Goal: Task Accomplishment & Management: Use online tool/utility

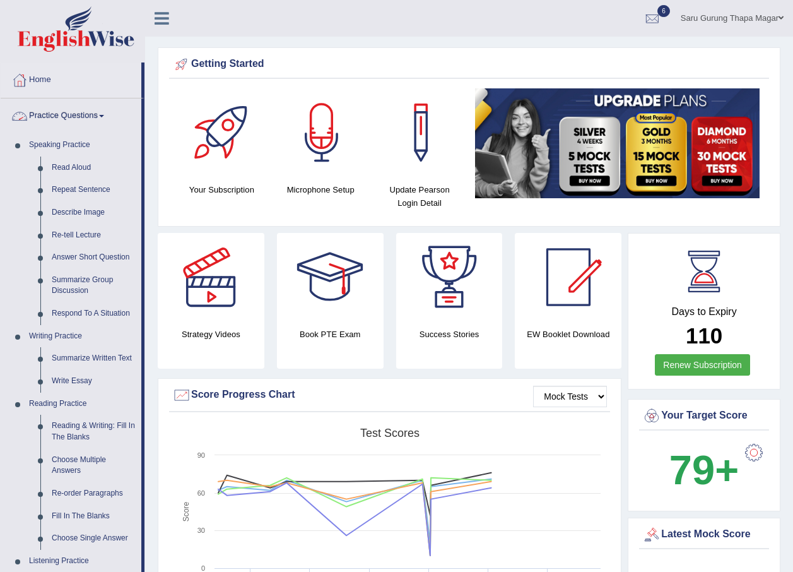
click at [100, 115] on link "Practice Questions" at bounding box center [71, 114] width 141 height 32
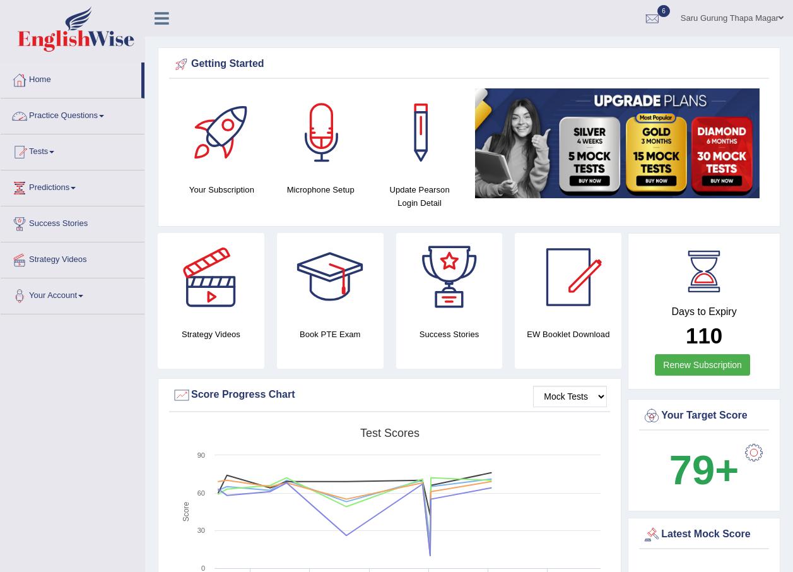
click at [54, 156] on link "Tests" at bounding box center [73, 150] width 144 height 32
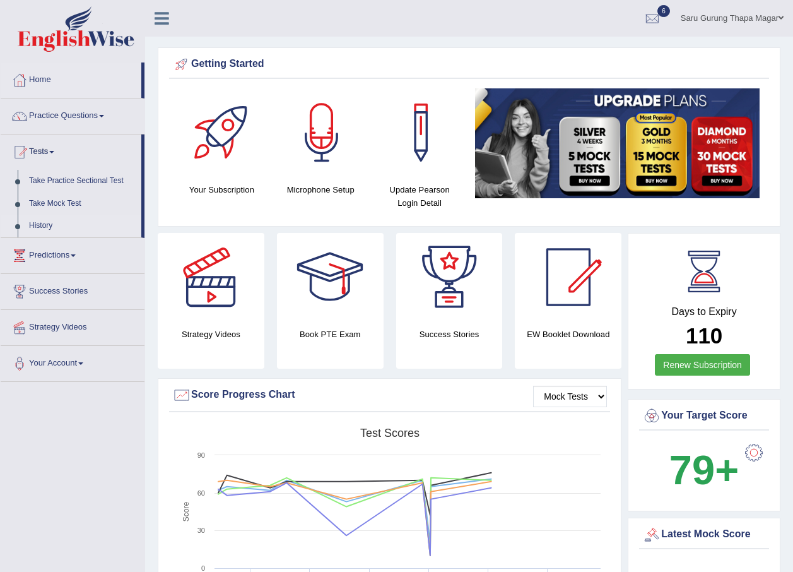
click at [35, 221] on link "History" at bounding box center [82, 226] width 118 height 23
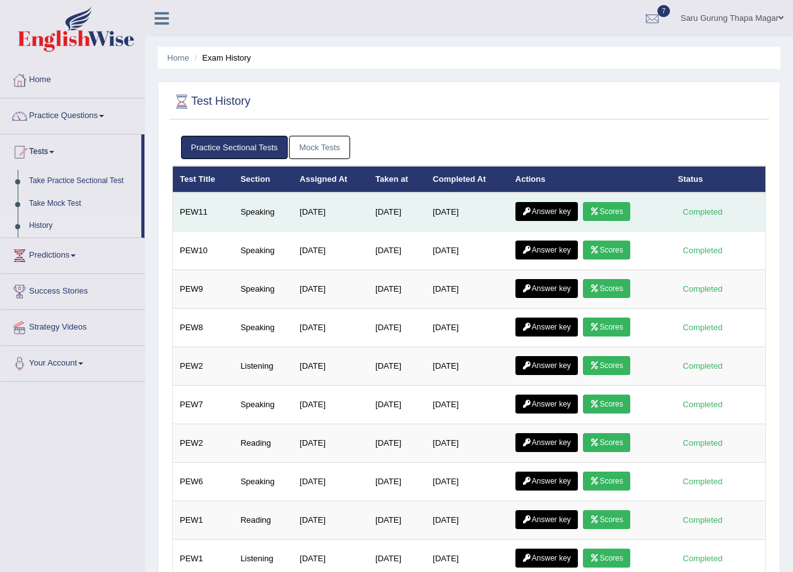
click at [598, 211] on icon at bounding box center [594, 212] width 9 height 8
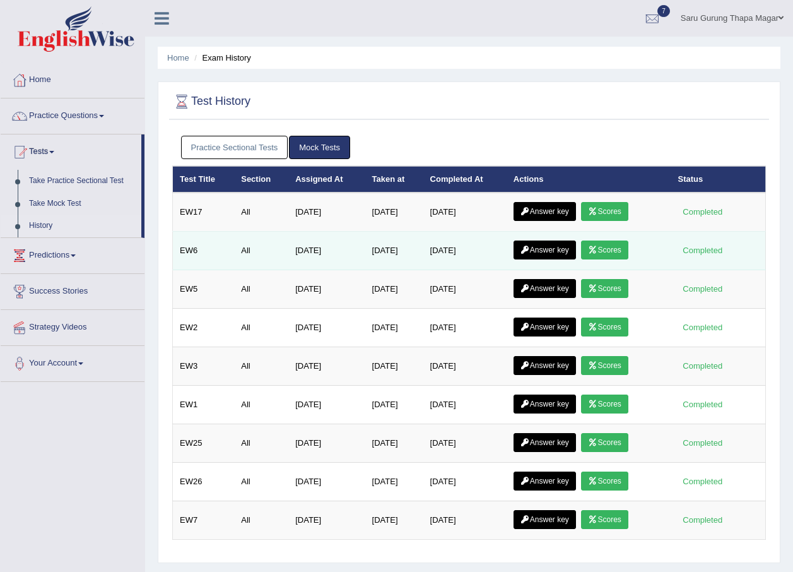
click at [591, 252] on link "Scores" at bounding box center [604, 249] width 47 height 19
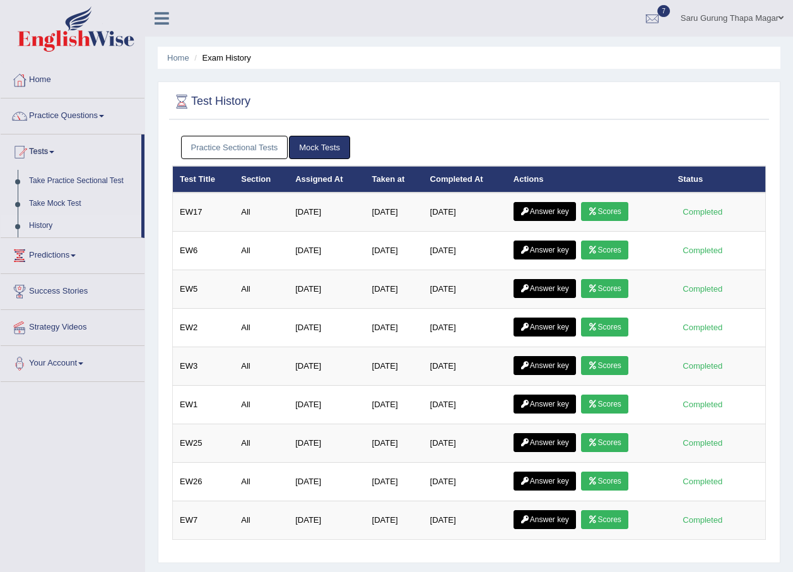
click at [254, 144] on link "Practice Sectional Tests" at bounding box center [234, 147] width 107 height 23
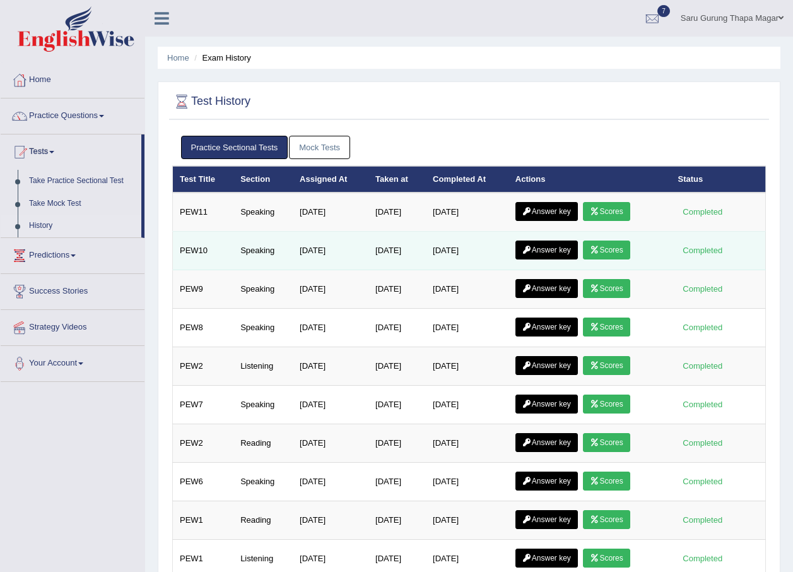
click at [601, 257] on link "Scores" at bounding box center [606, 249] width 47 height 19
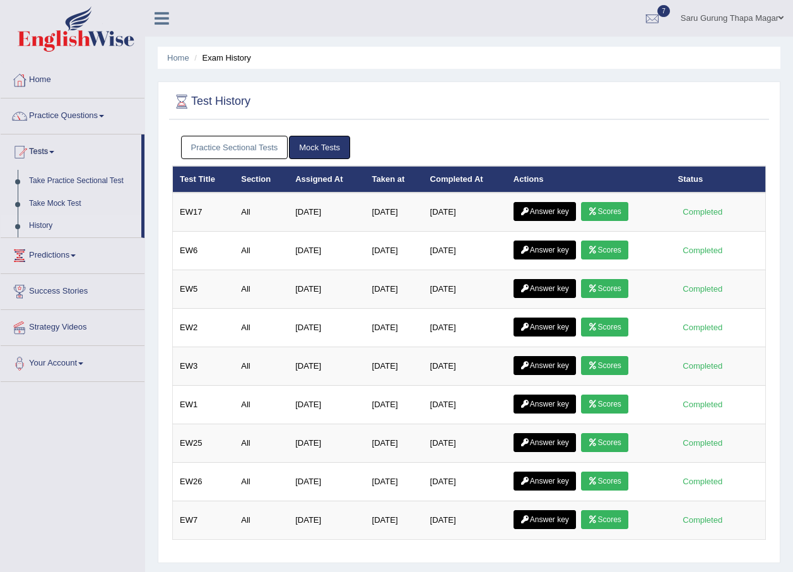
click at [614, 207] on link "Scores" at bounding box center [604, 211] width 47 height 19
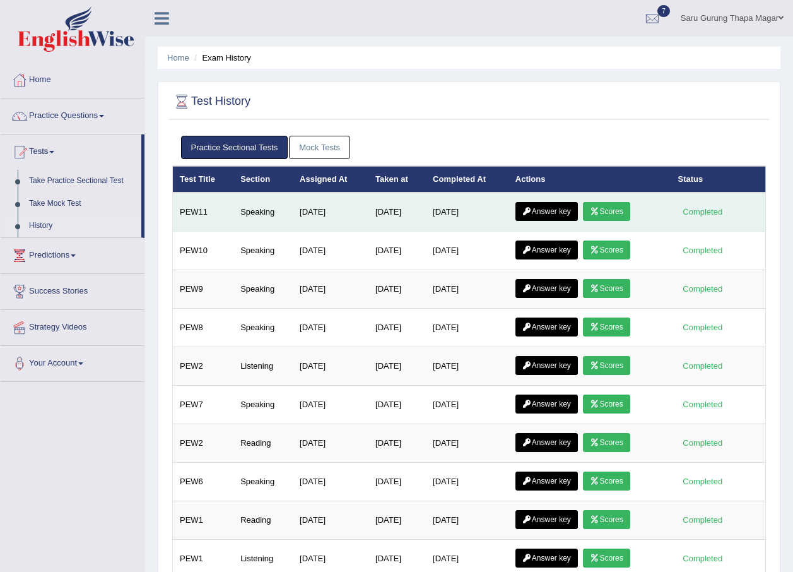
click at [605, 206] on link "Scores" at bounding box center [606, 211] width 47 height 19
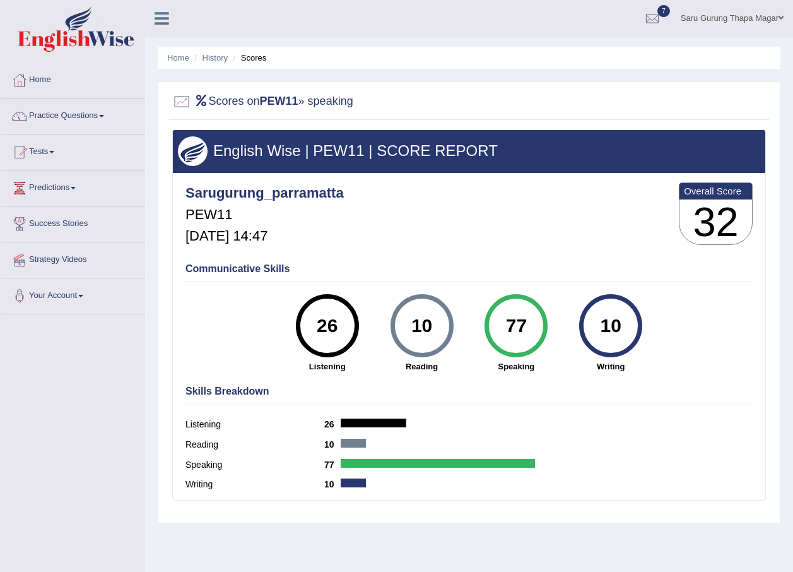
click at [251, 59] on li "Scores" at bounding box center [248, 58] width 37 height 12
click at [223, 55] on link "History" at bounding box center [215, 57] width 25 height 9
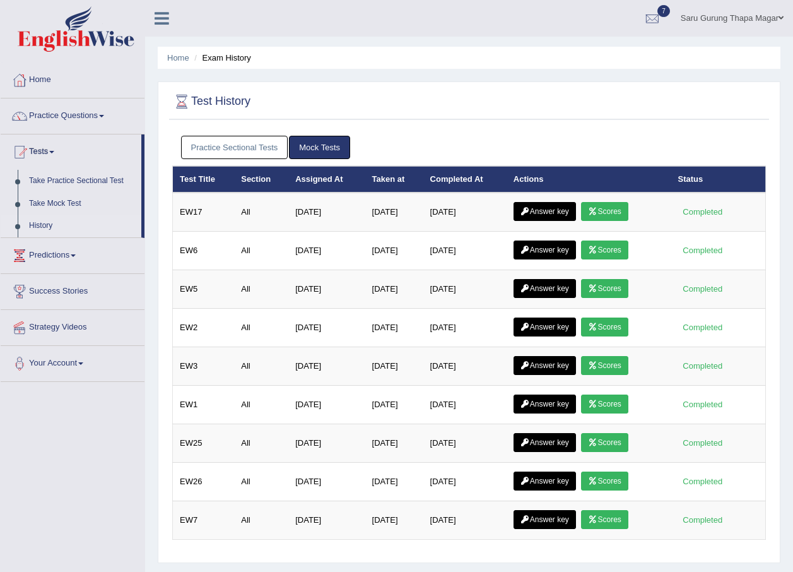
click at [257, 153] on link "Practice Sectional Tests" at bounding box center [234, 147] width 107 height 23
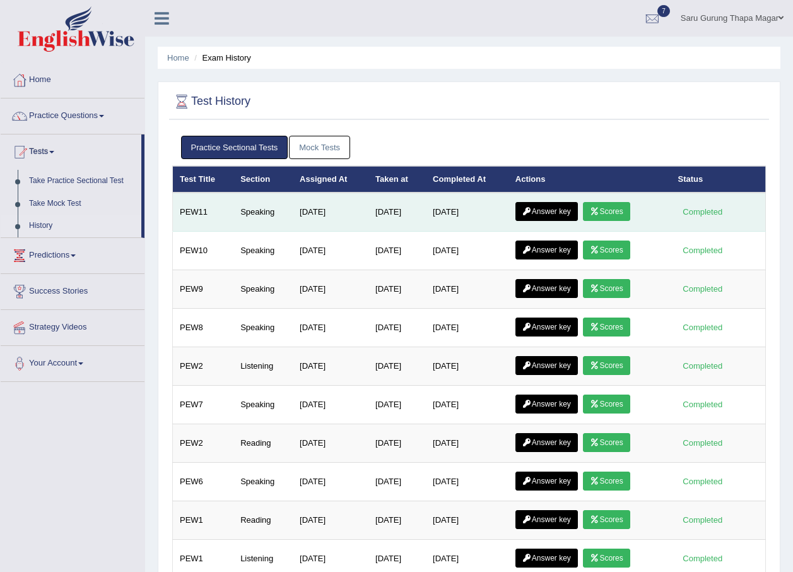
click at [536, 218] on link "Answer key" at bounding box center [547, 211] width 62 height 19
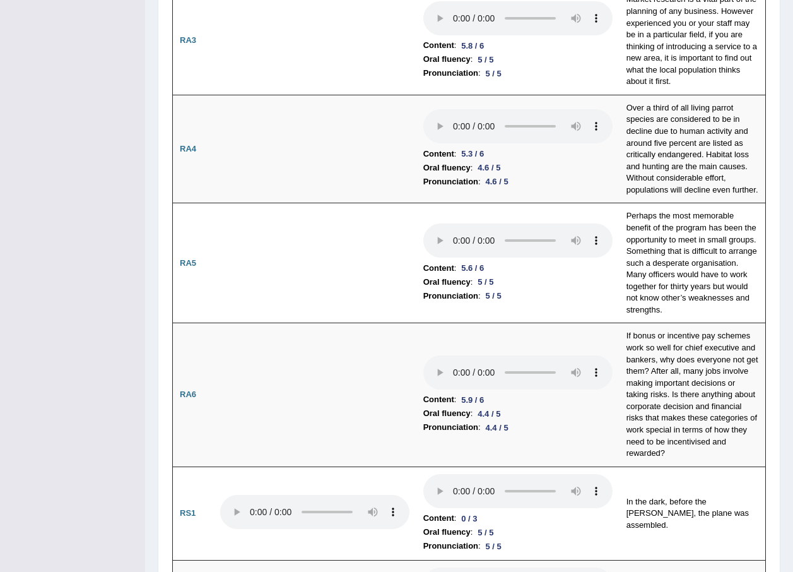
scroll to position [442, 0]
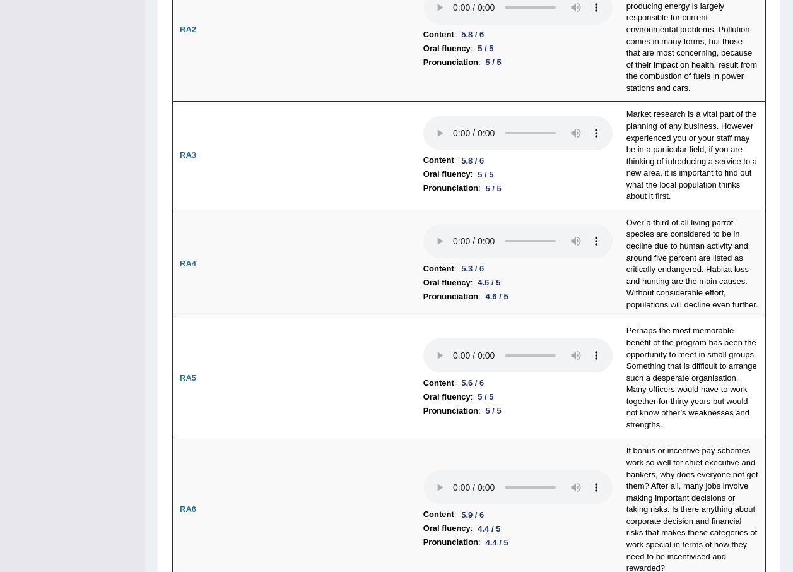
drag, startPoint x: 99, startPoint y: 51, endPoint x: 134, endPoint y: 118, distance: 75.7
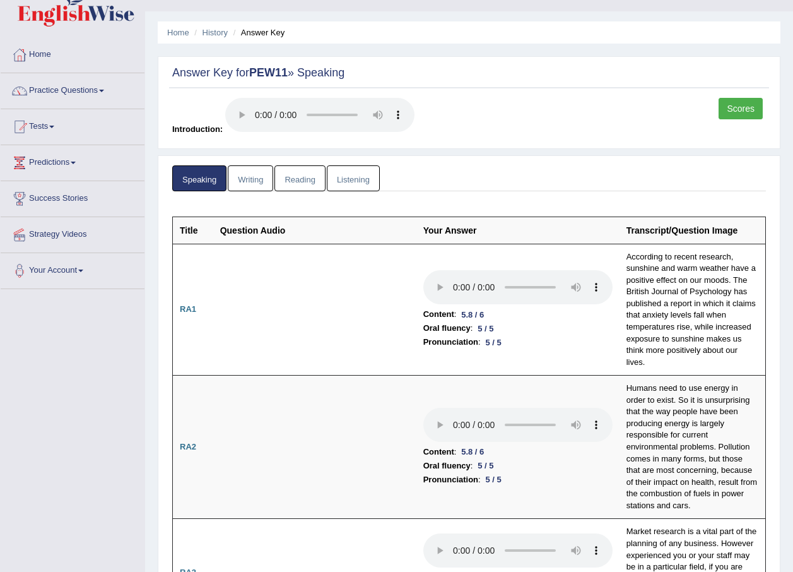
scroll to position [0, 0]
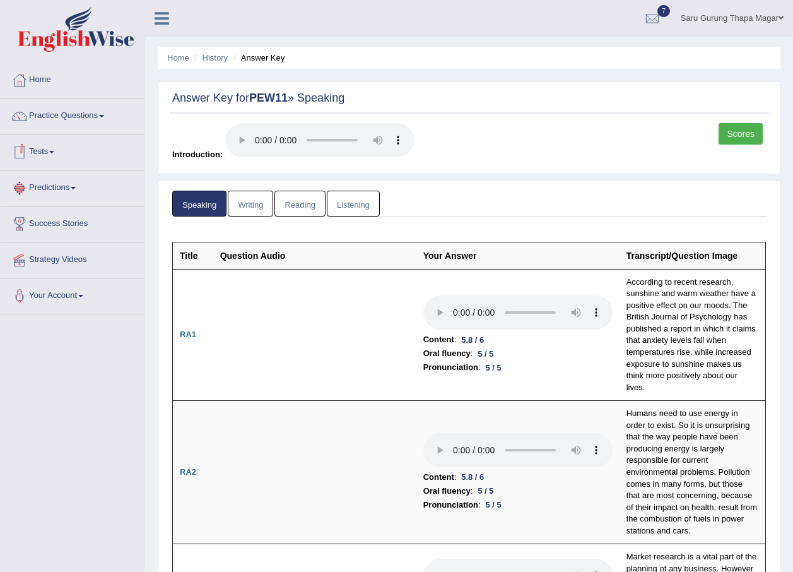
click at [42, 152] on link "Tests" at bounding box center [73, 150] width 144 height 32
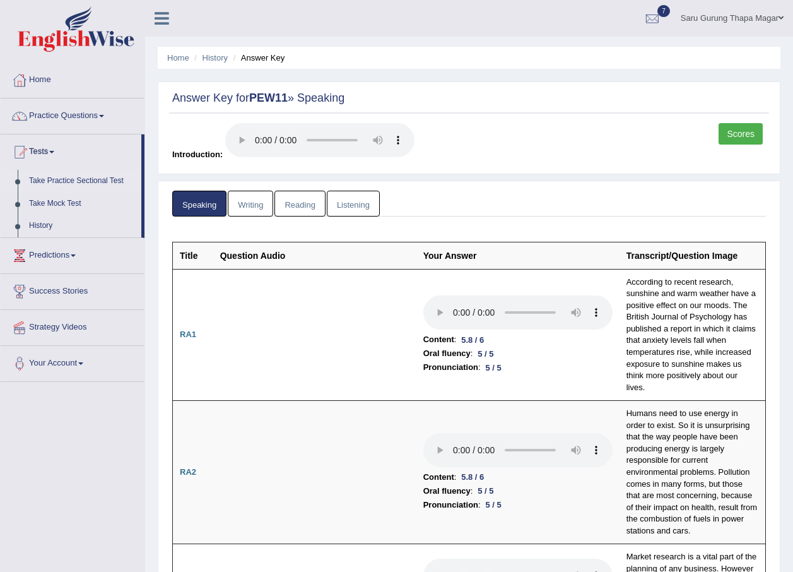
click at [77, 181] on link "Take Practice Sectional Test" at bounding box center [82, 181] width 118 height 23
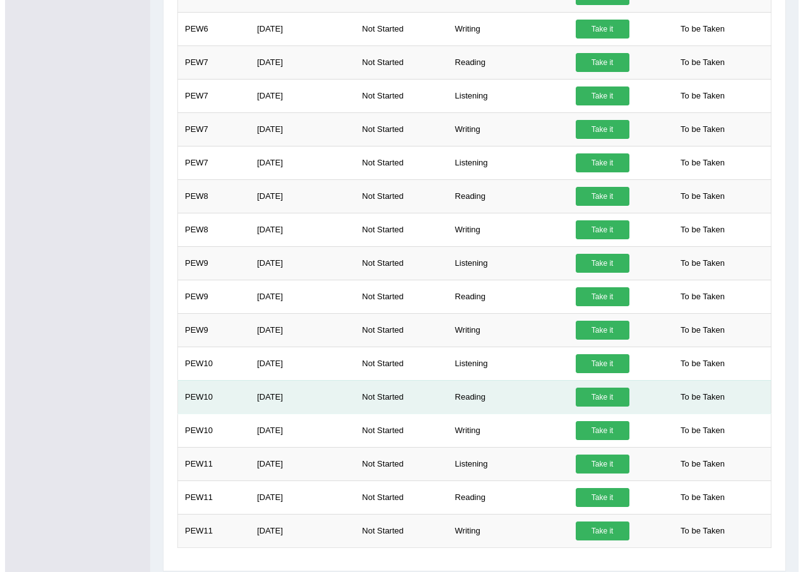
scroll to position [671, 0]
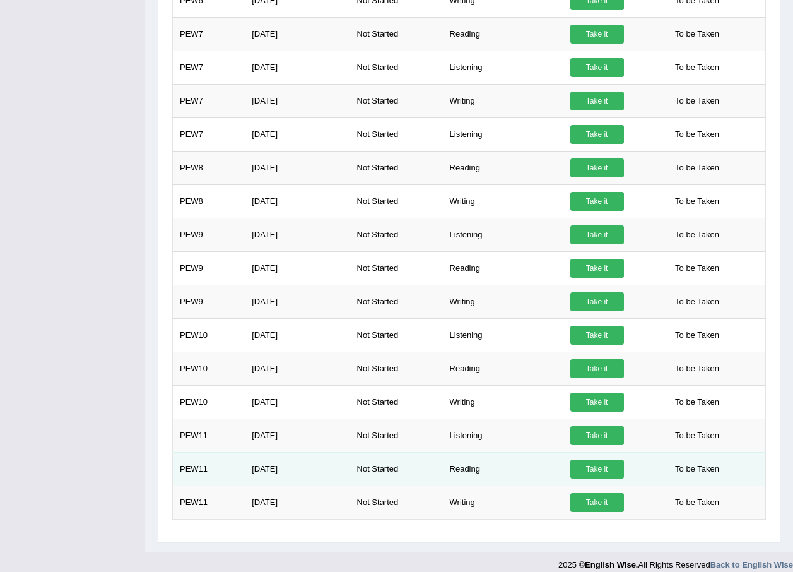
click at [585, 459] on link "Take it" at bounding box center [597, 468] width 54 height 19
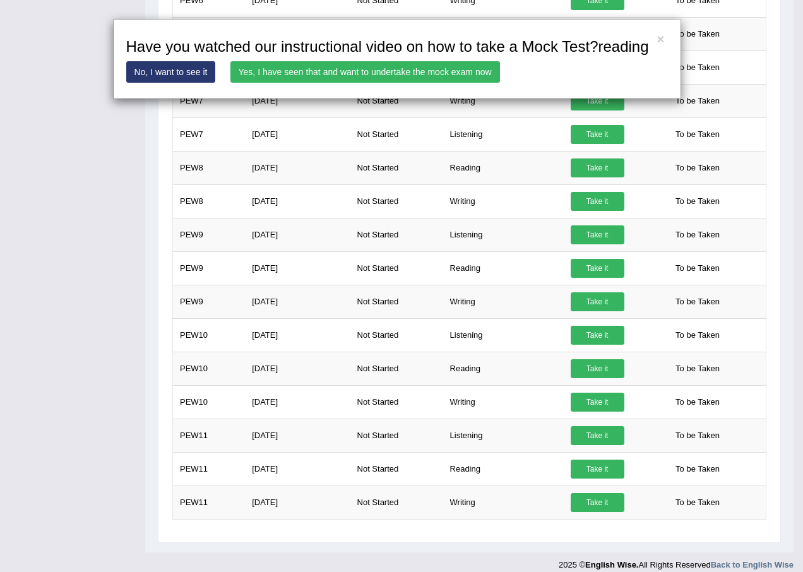
click at [389, 74] on link "Yes, I have seen that and want to undertake the mock exam now" at bounding box center [364, 71] width 269 height 21
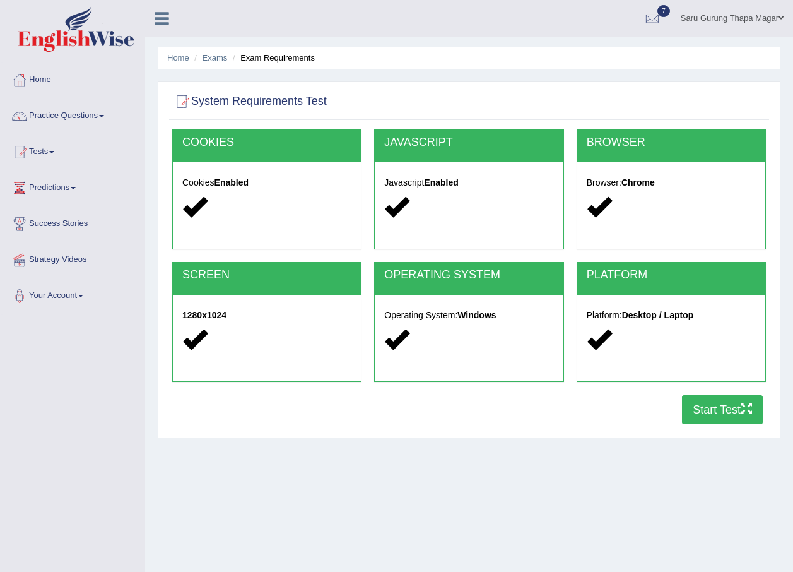
click at [701, 408] on button "Start Test" at bounding box center [722, 409] width 81 height 29
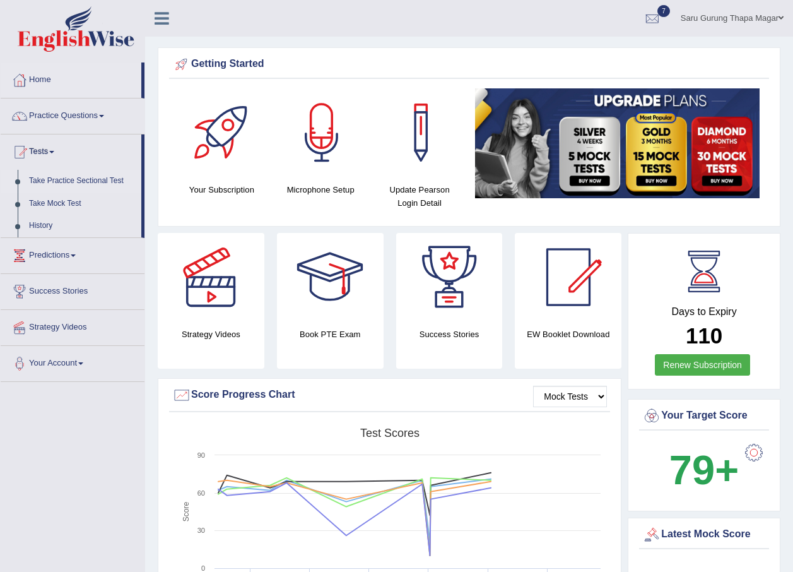
click at [59, 180] on link "Take Practice Sectional Test" at bounding box center [82, 181] width 118 height 23
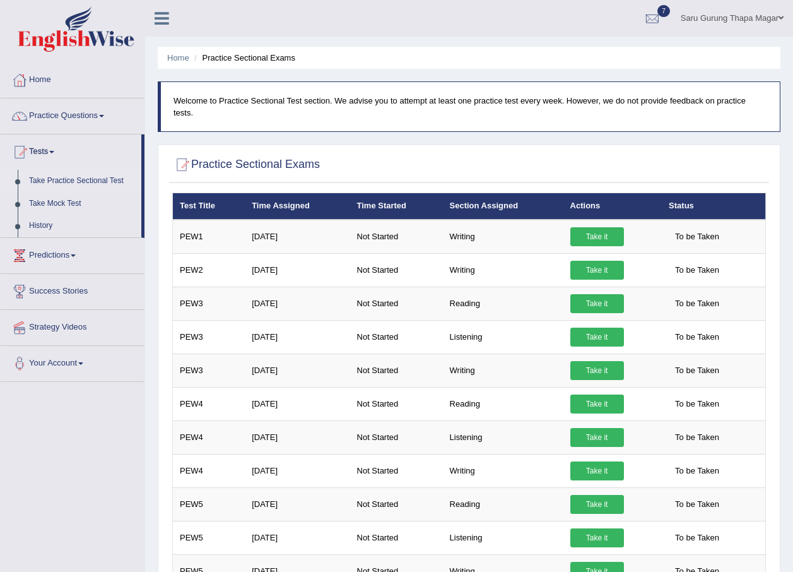
click at [597, 294] on link "Take it" at bounding box center [597, 303] width 54 height 19
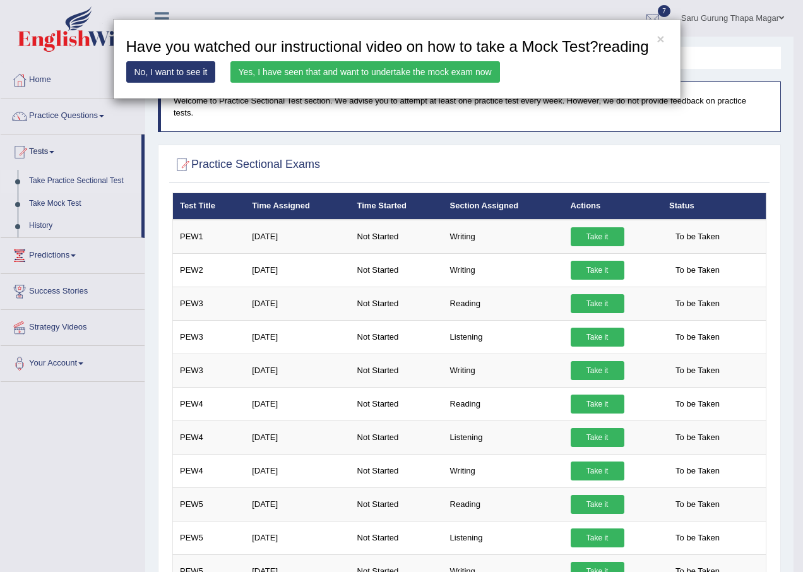
click at [435, 76] on link "Yes, I have seen that and want to undertake the mock exam now" at bounding box center [364, 71] width 269 height 21
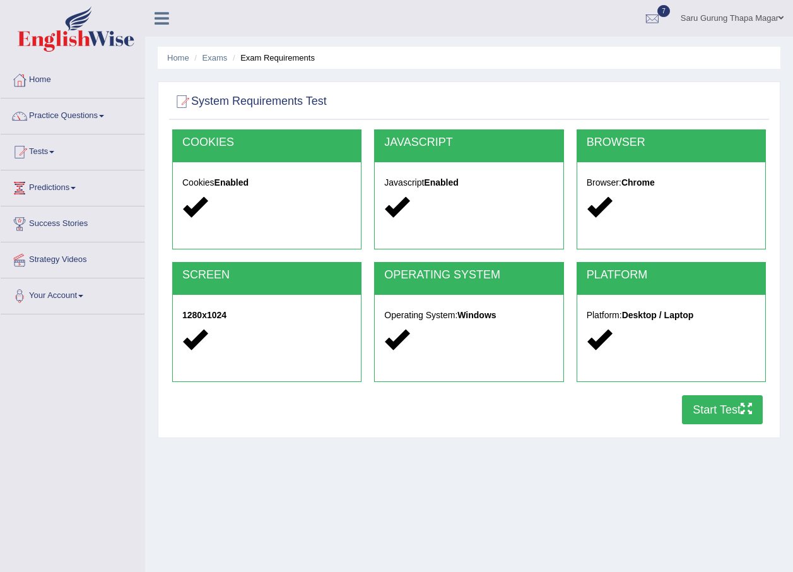
click at [730, 404] on button "Start Test" at bounding box center [722, 409] width 81 height 29
